Goal: Communication & Community: Answer question/provide support

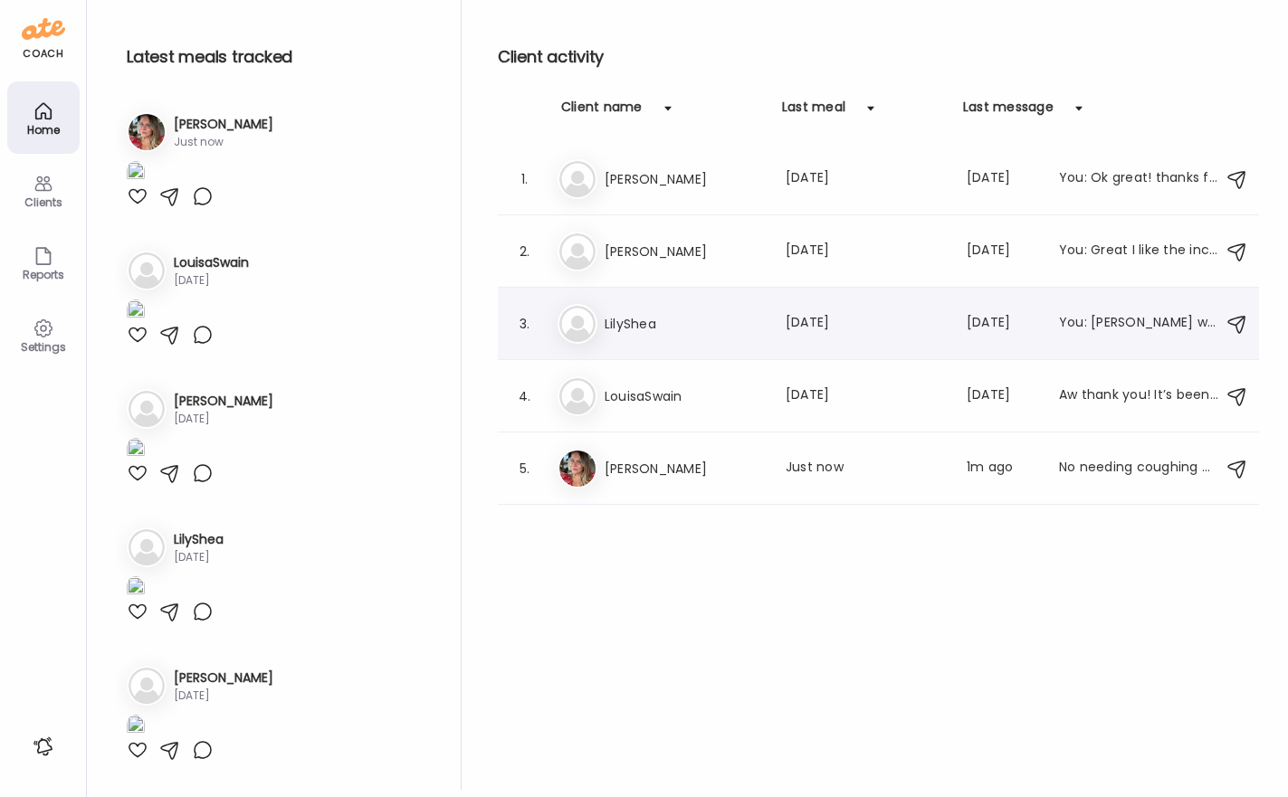
click at [605, 310] on div "Li LilyShea Last meal: [DATE] Last message: [DATE] You: [PERSON_NAME] would be …" at bounding box center [880, 324] width 647 height 40
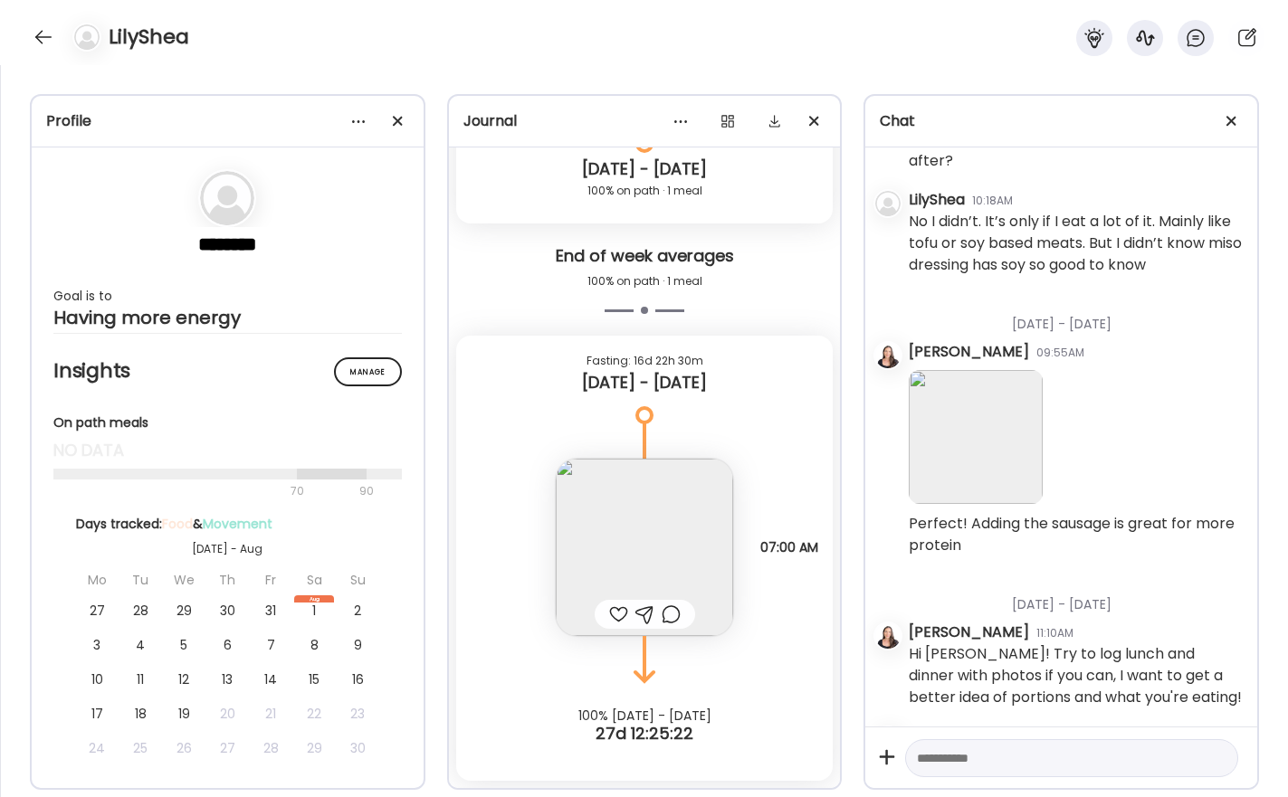
scroll to position [2416, 0]
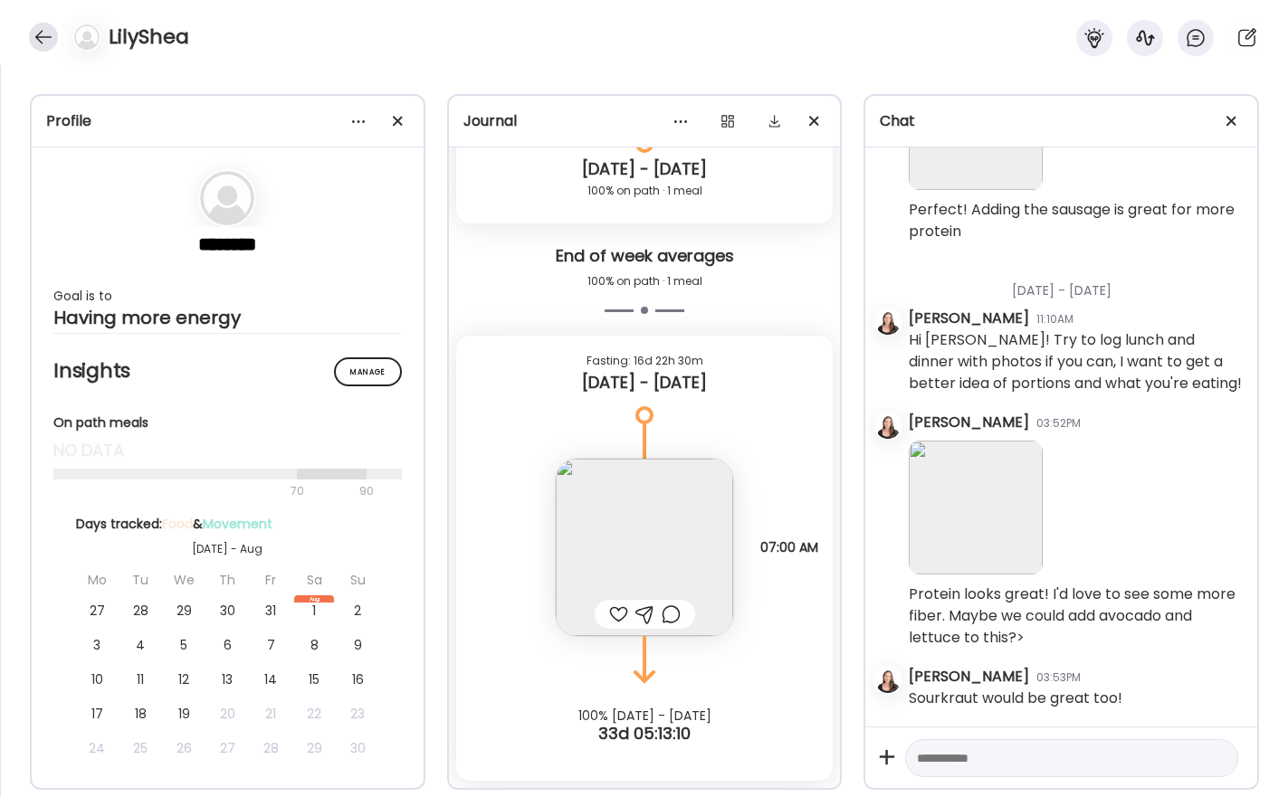
click at [41, 35] on div at bounding box center [43, 37] width 29 height 29
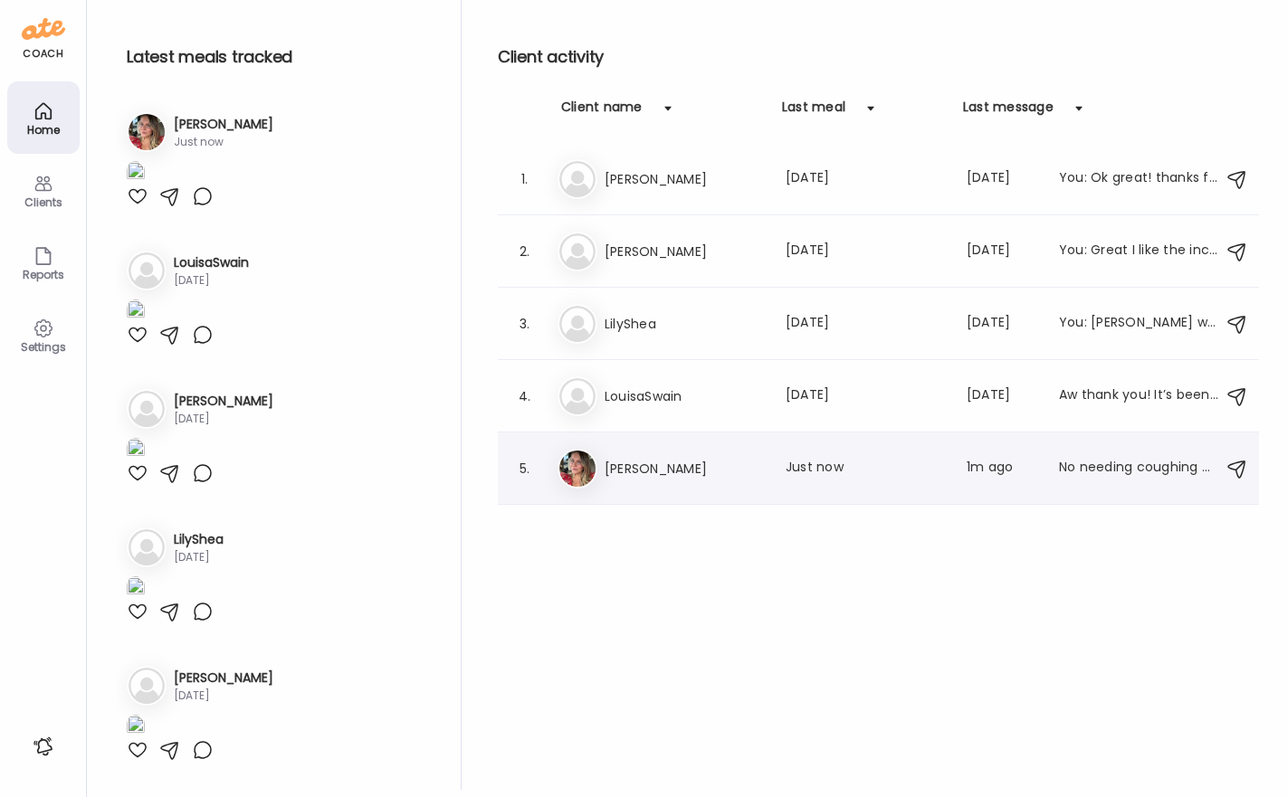
click at [647, 463] on h3 "[PERSON_NAME]" at bounding box center [683, 469] width 159 height 22
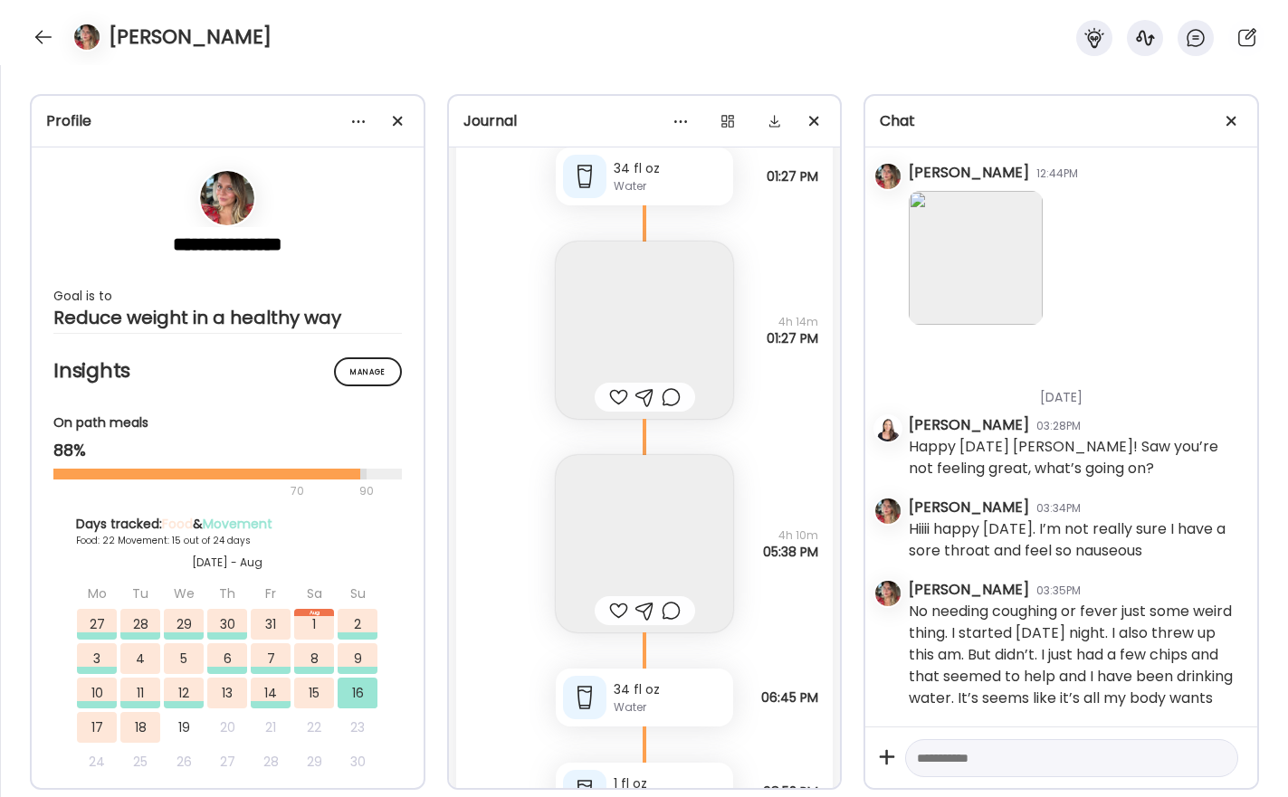
scroll to position [57731, 0]
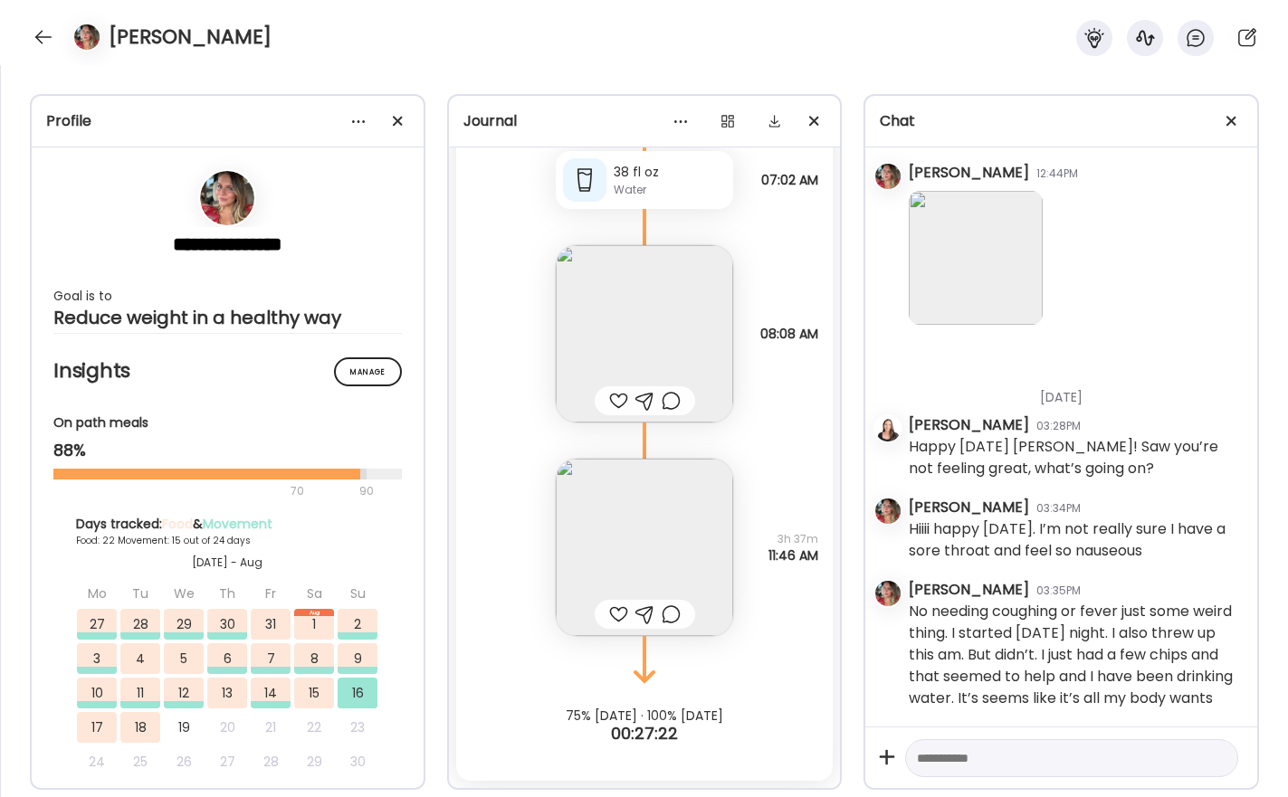
click at [1016, 768] on div at bounding box center [1071, 758] width 333 height 39
click at [1018, 761] on textarea at bounding box center [1055, 758] width 277 height 22
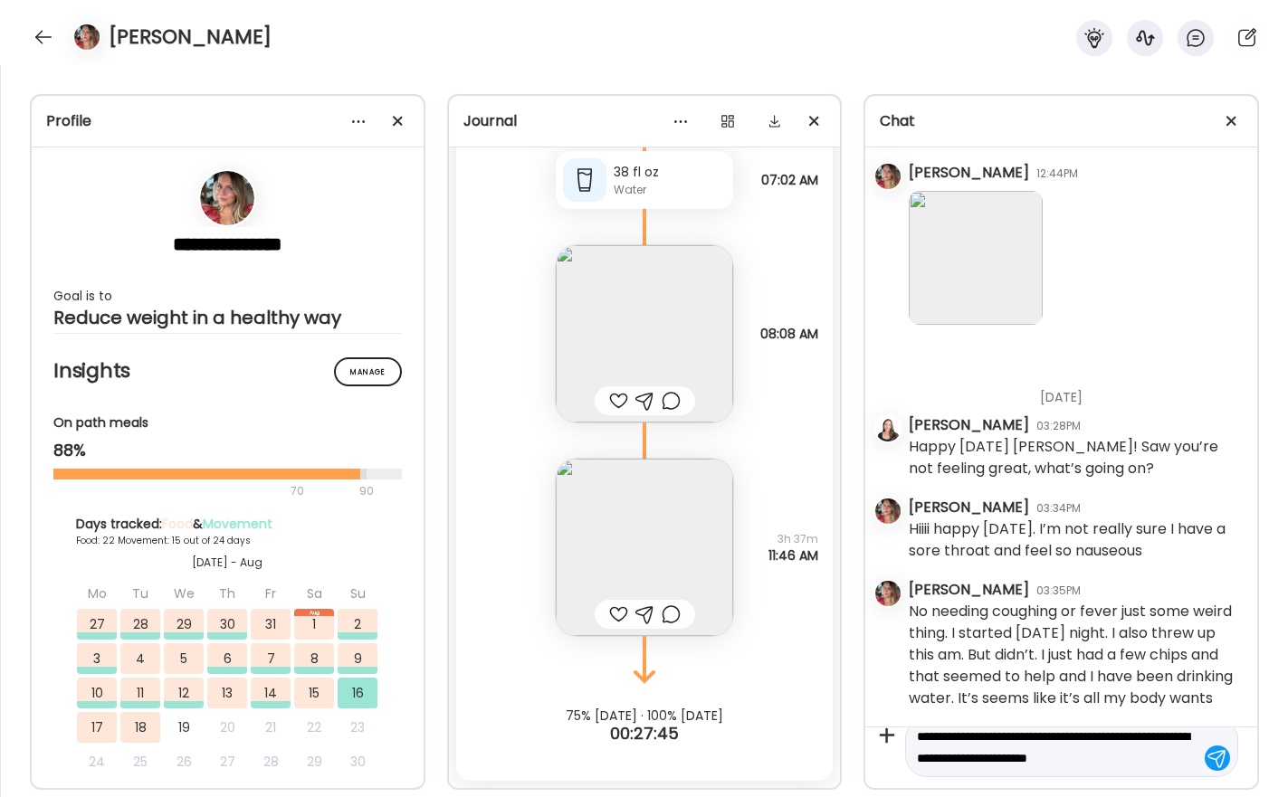
scroll to position [43, 0]
type textarea "**********"
click at [1209, 757] on div at bounding box center [1216, 758] width 25 height 25
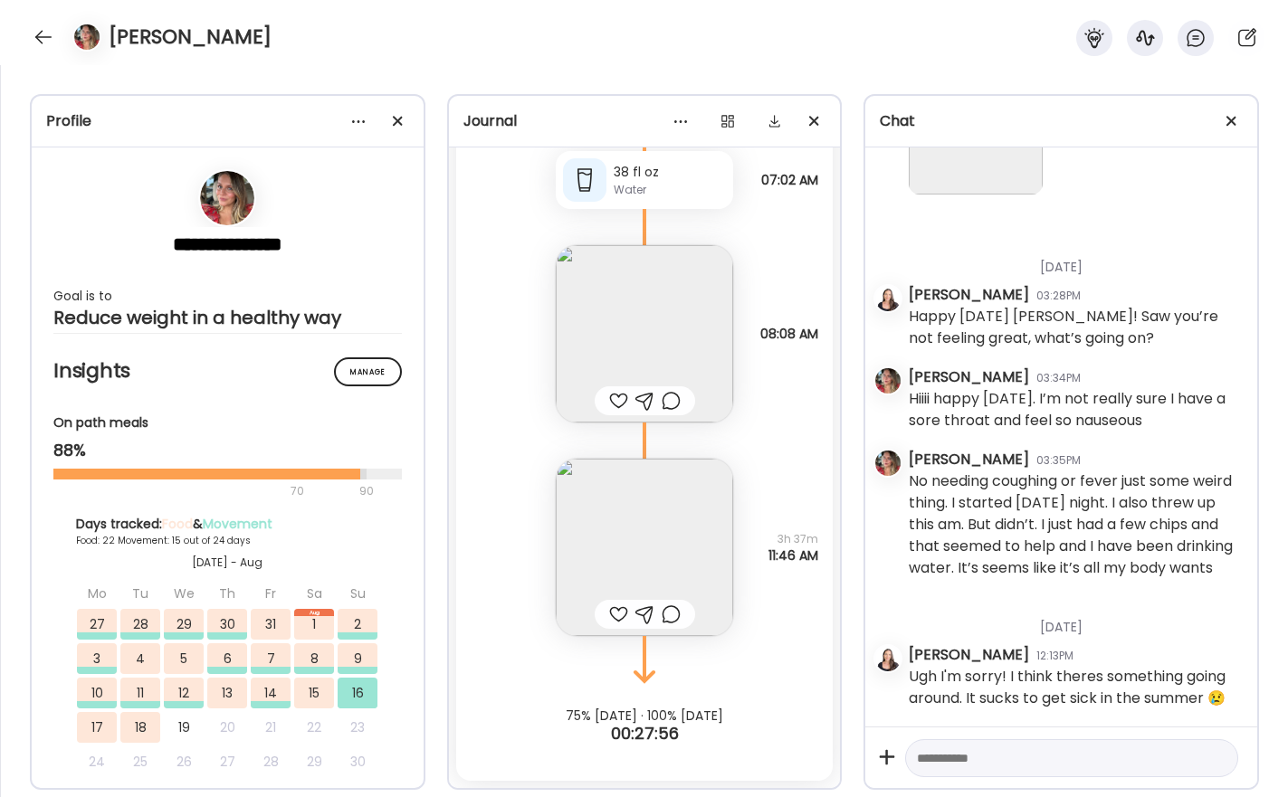
scroll to position [52266, 0]
click at [1058, 760] on textarea at bounding box center [1055, 758] width 277 height 22
click at [647, 569] on img at bounding box center [644, 547] width 177 height 177
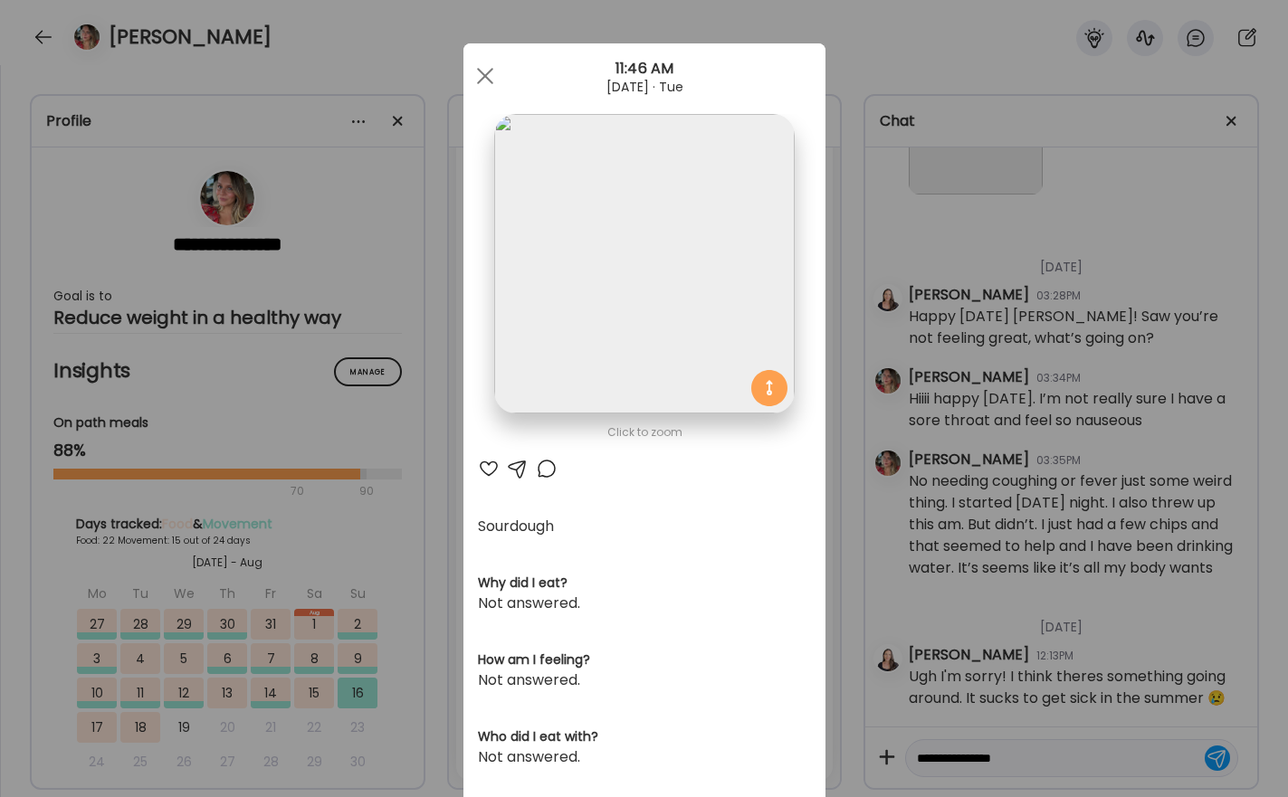
click at [937, 423] on div "Ate Coach Dashboard Wahoo! It’s official Take a moment to set up your Coach Pro…" at bounding box center [644, 398] width 1288 height 797
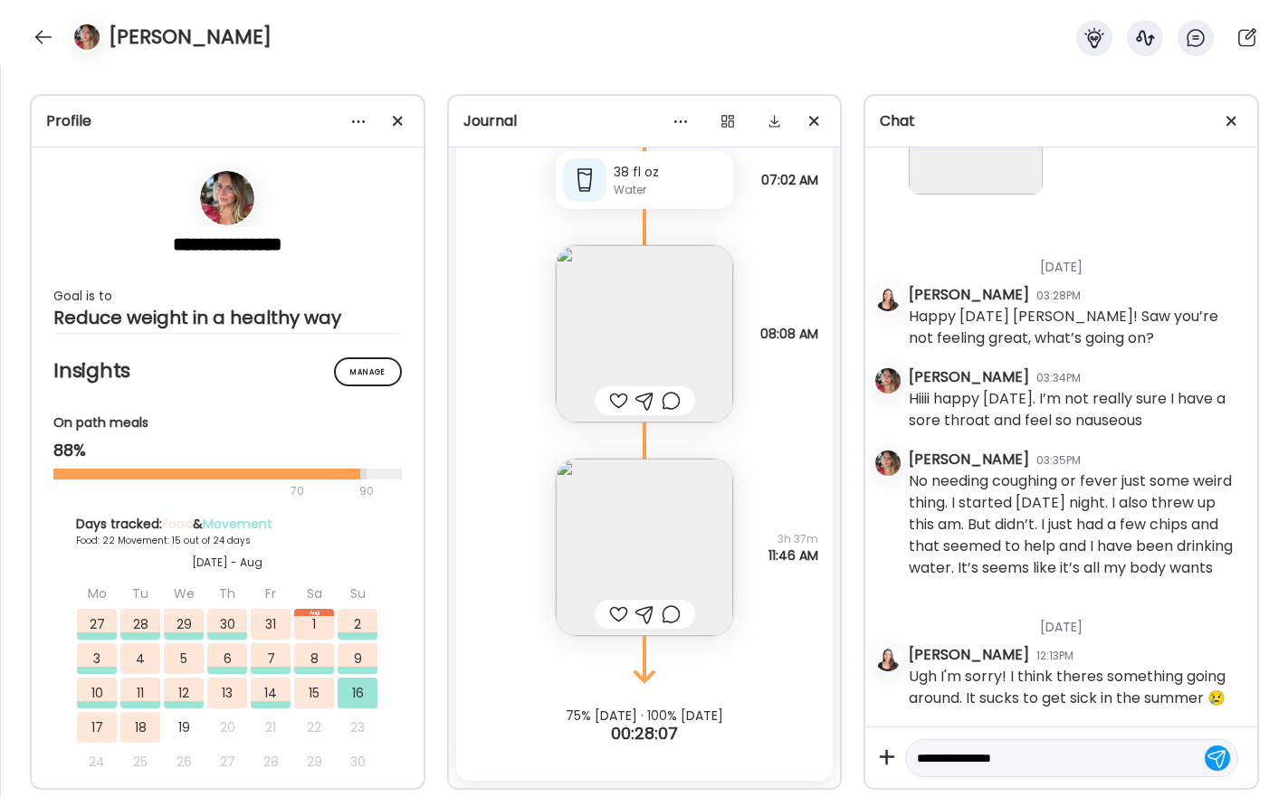
click at [1042, 763] on textarea "**********" at bounding box center [1055, 758] width 277 height 22
type textarea "**********"
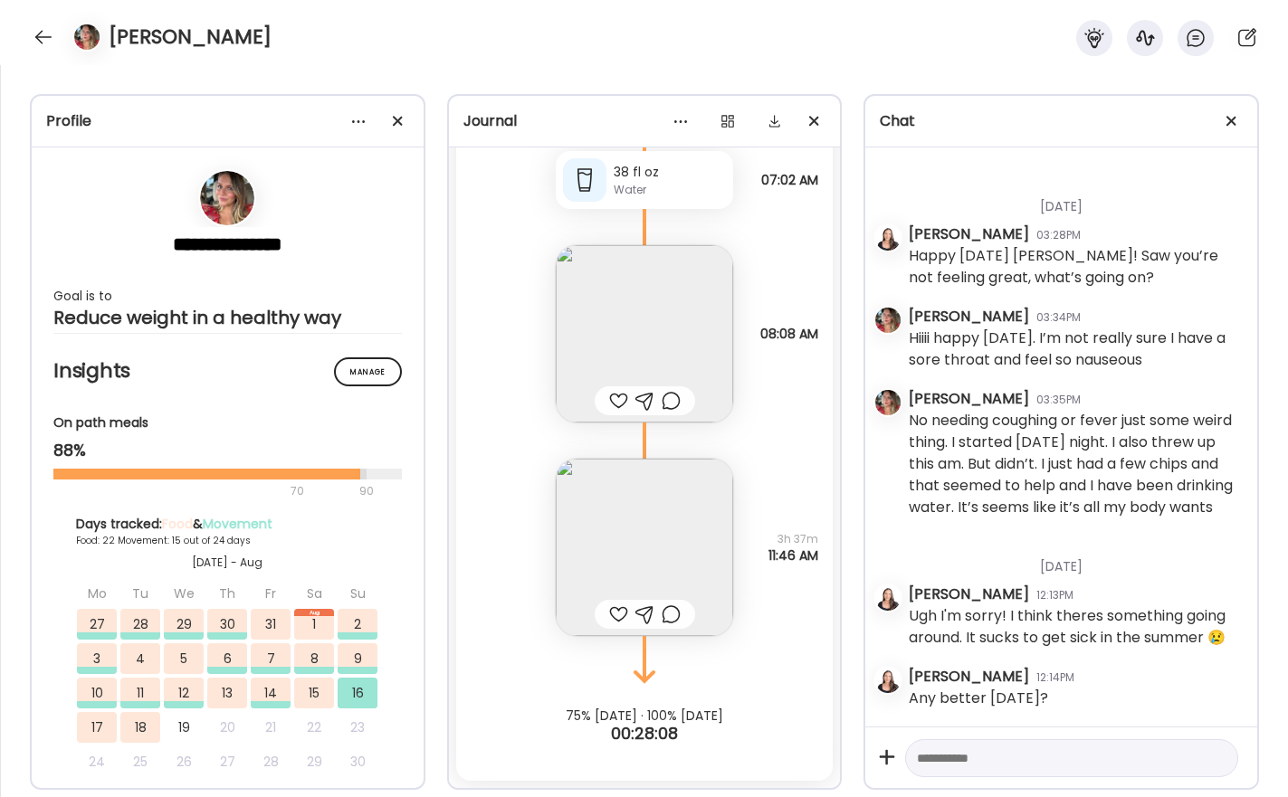
scroll to position [52327, 0]
click at [46, 35] on div at bounding box center [43, 37] width 29 height 29
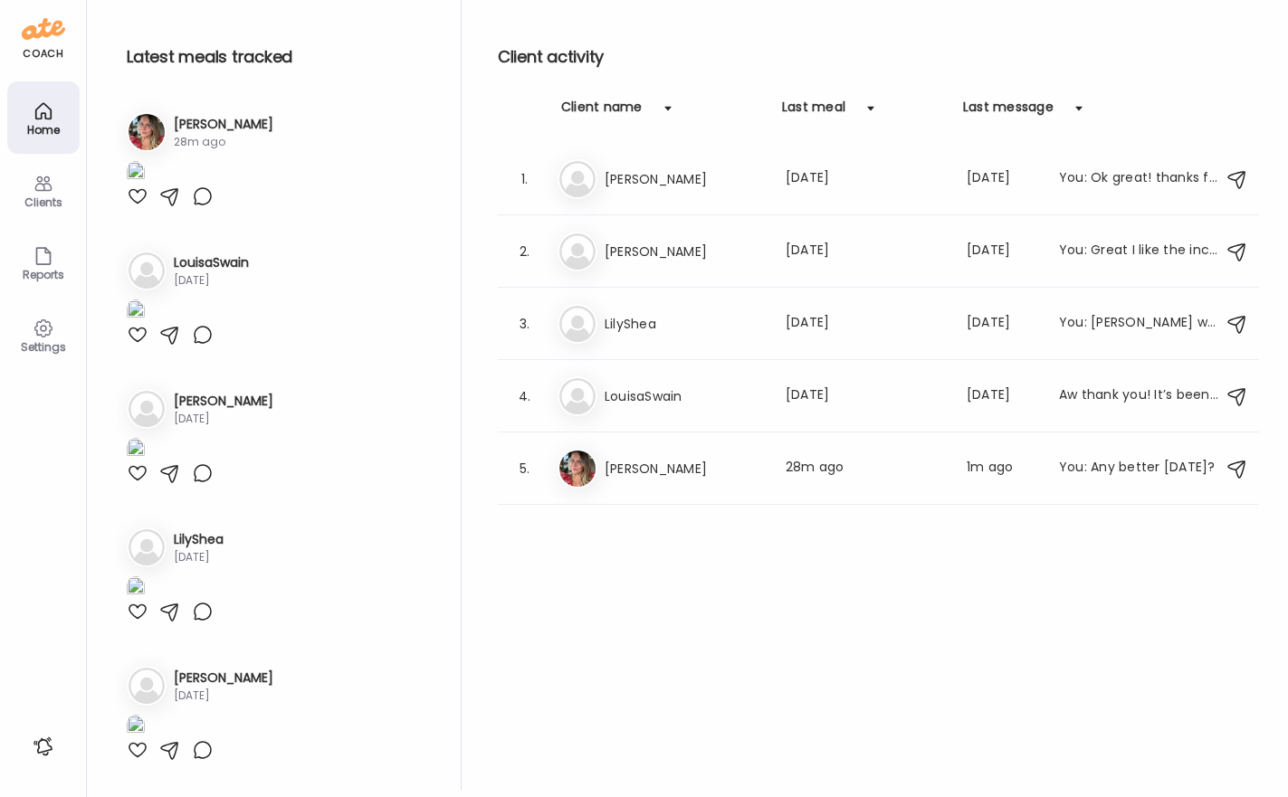
click at [853, 585] on div "Client activity Client name Last meal Last message 1. El [PERSON_NAME] Last mea…" at bounding box center [878, 395] width 761 height 790
